Goal: Information Seeking & Learning: Learn about a topic

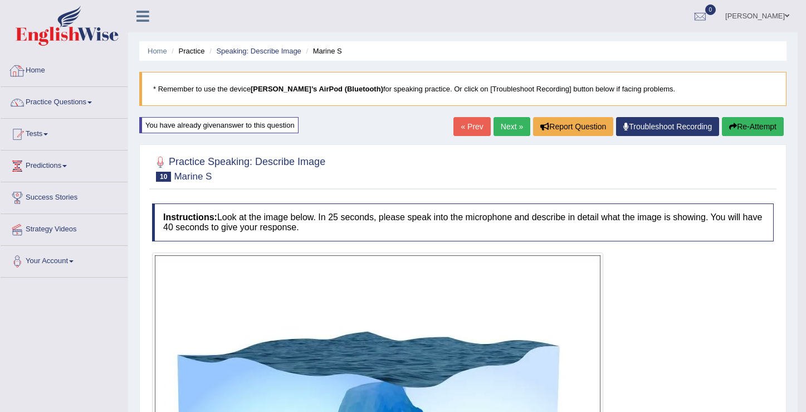
click at [45, 74] on link "Home" at bounding box center [64, 69] width 127 height 28
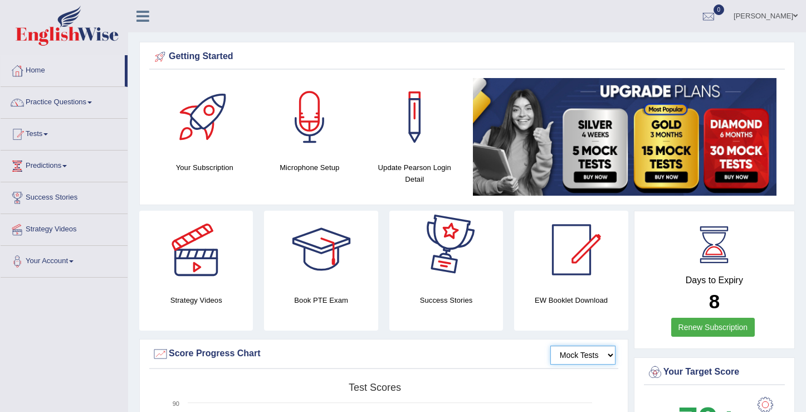
click at [606, 353] on select "Mock Tests" at bounding box center [582, 354] width 65 height 19
click at [609, 354] on select "Mock Tests" at bounding box center [582, 354] width 65 height 19
click at [550, 345] on select "Mock Tests" at bounding box center [582, 354] width 65 height 19
click at [612, 350] on select "Mock Tests" at bounding box center [582, 354] width 65 height 19
click at [550, 345] on select "Mock Tests" at bounding box center [582, 354] width 65 height 19
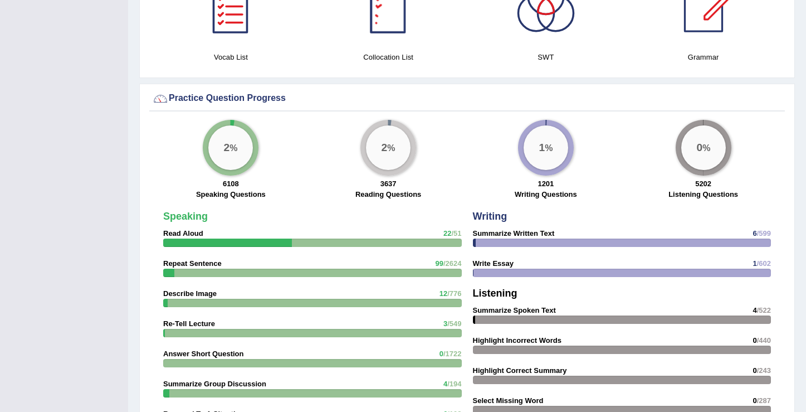
scroll to position [870, 0]
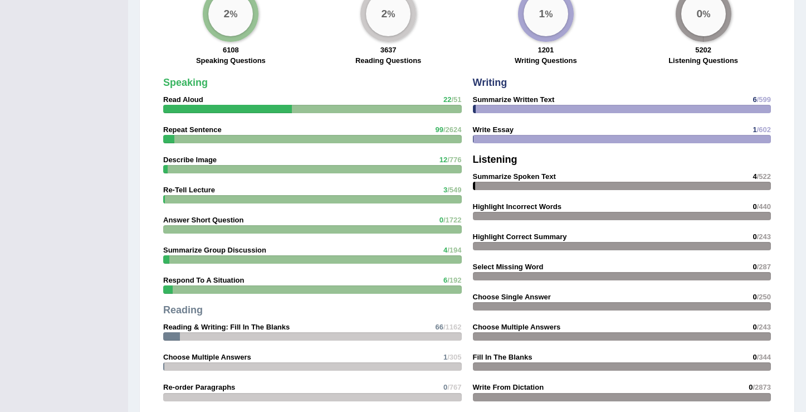
click at [233, 24] on div "2 %" at bounding box center [230, 14] width 45 height 45
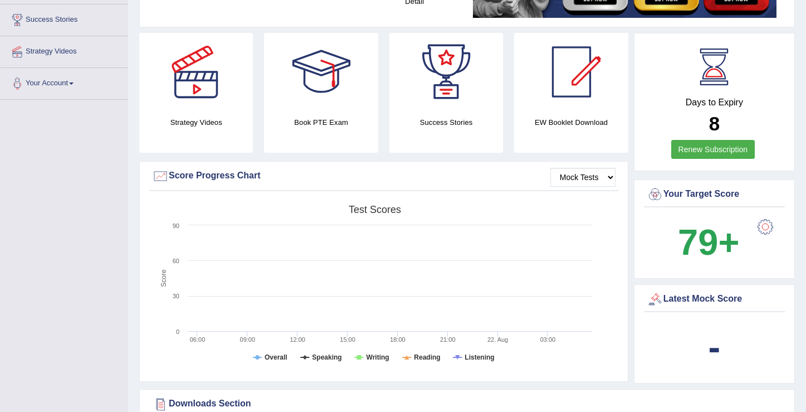
scroll to position [0, 0]
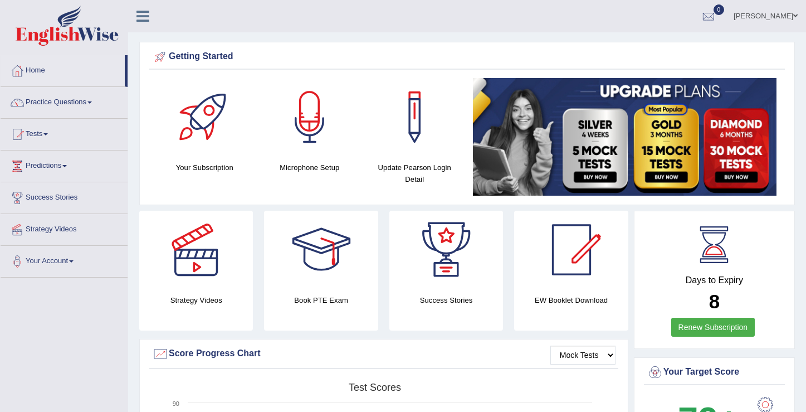
click at [53, 135] on link "Tests" at bounding box center [64, 133] width 127 height 28
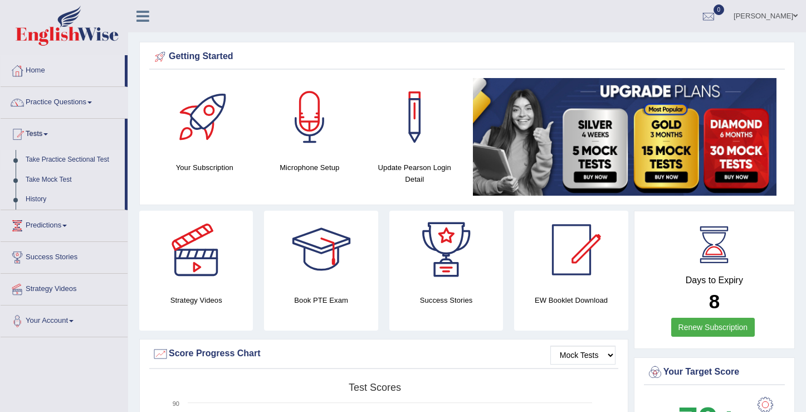
click at [62, 160] on link "Take Practice Sectional Test" at bounding box center [73, 160] width 104 height 20
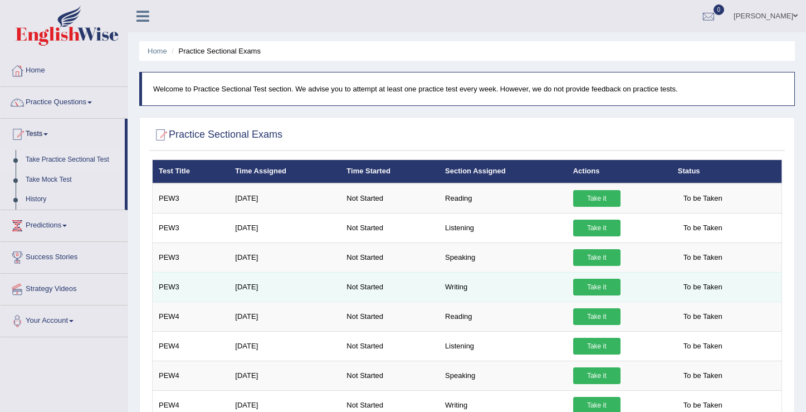
click at [600, 287] on link "Take it" at bounding box center [596, 287] width 47 height 17
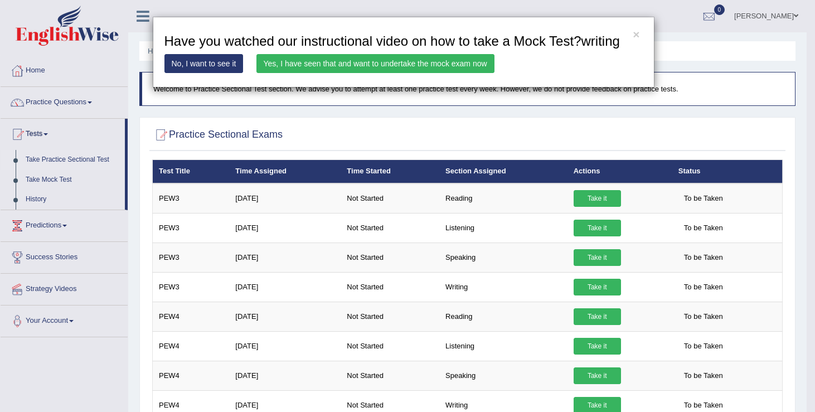
click at [227, 73] on link "No, I want to see it" at bounding box center [203, 63] width 79 height 19
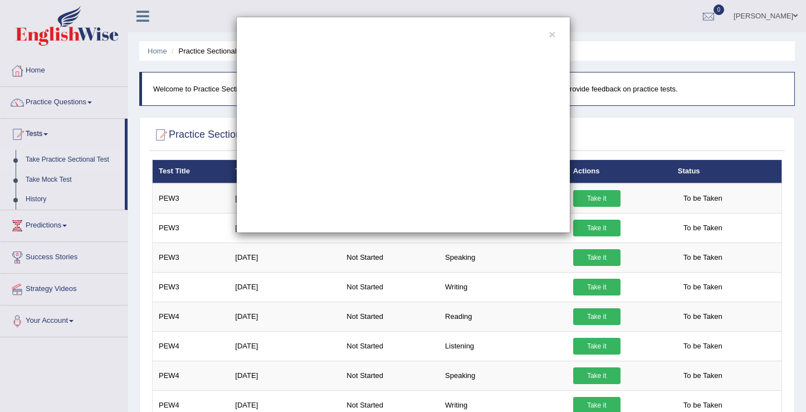
click at [555, 34] on div "×" at bounding box center [403, 125] width 334 height 216
click at [555, 35] on div "×" at bounding box center [403, 125] width 334 height 216
click at [554, 36] on button "×" at bounding box center [552, 34] width 7 height 12
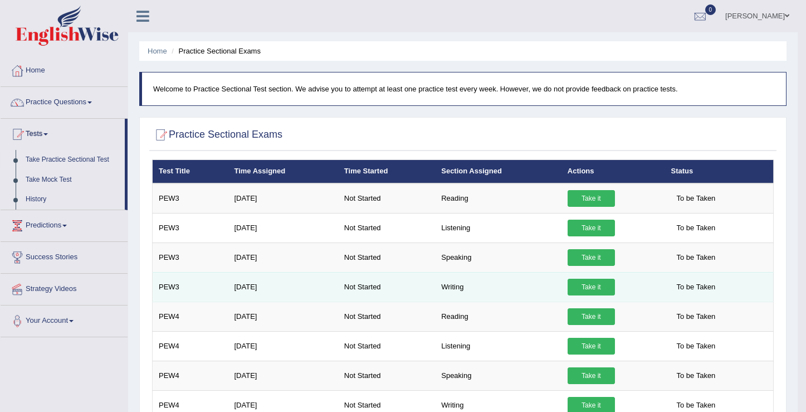
click at [593, 285] on link "Take it" at bounding box center [591, 287] width 47 height 17
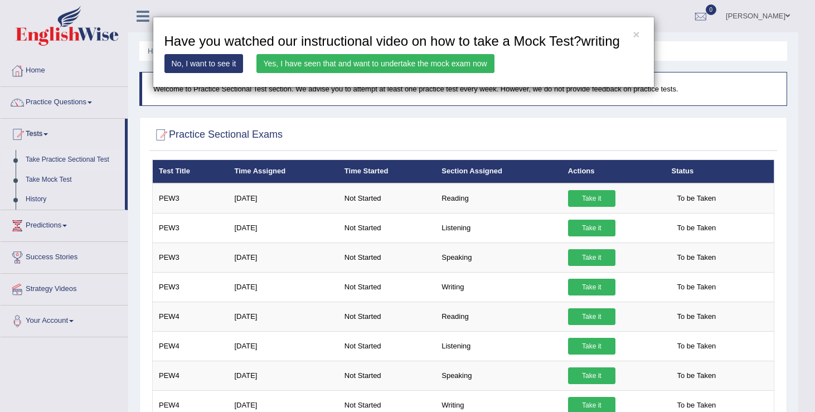
click at [359, 73] on link "Yes, I have seen that and want to undertake the mock exam now" at bounding box center [375, 63] width 238 height 19
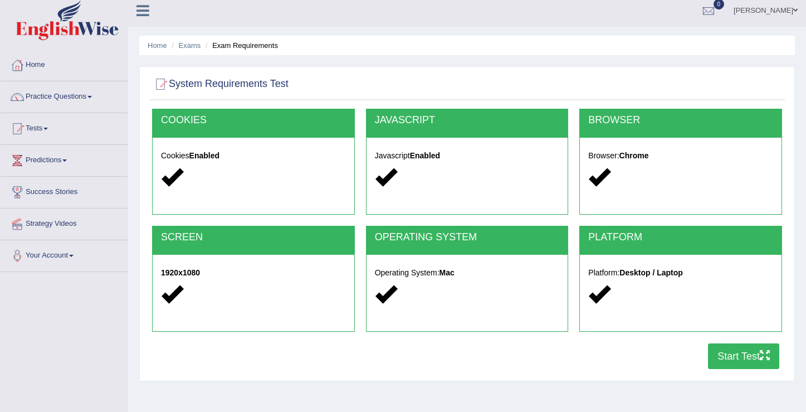
scroll to position [7, 0]
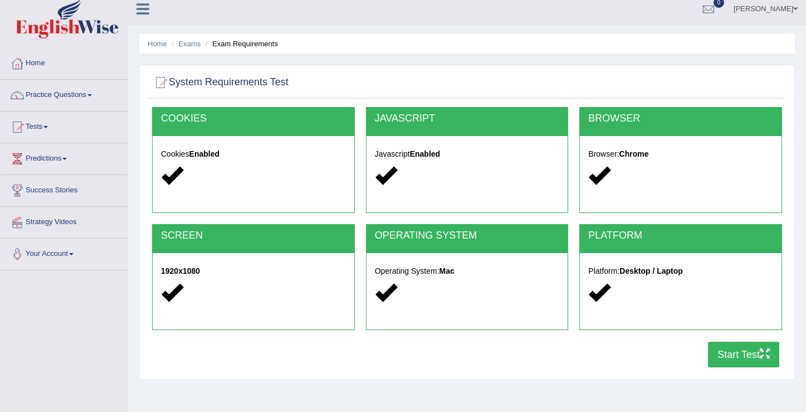
click at [730, 355] on button "Start Test" at bounding box center [743, 355] width 71 height 26
